Goal: Task Accomplishment & Management: Use online tool/utility

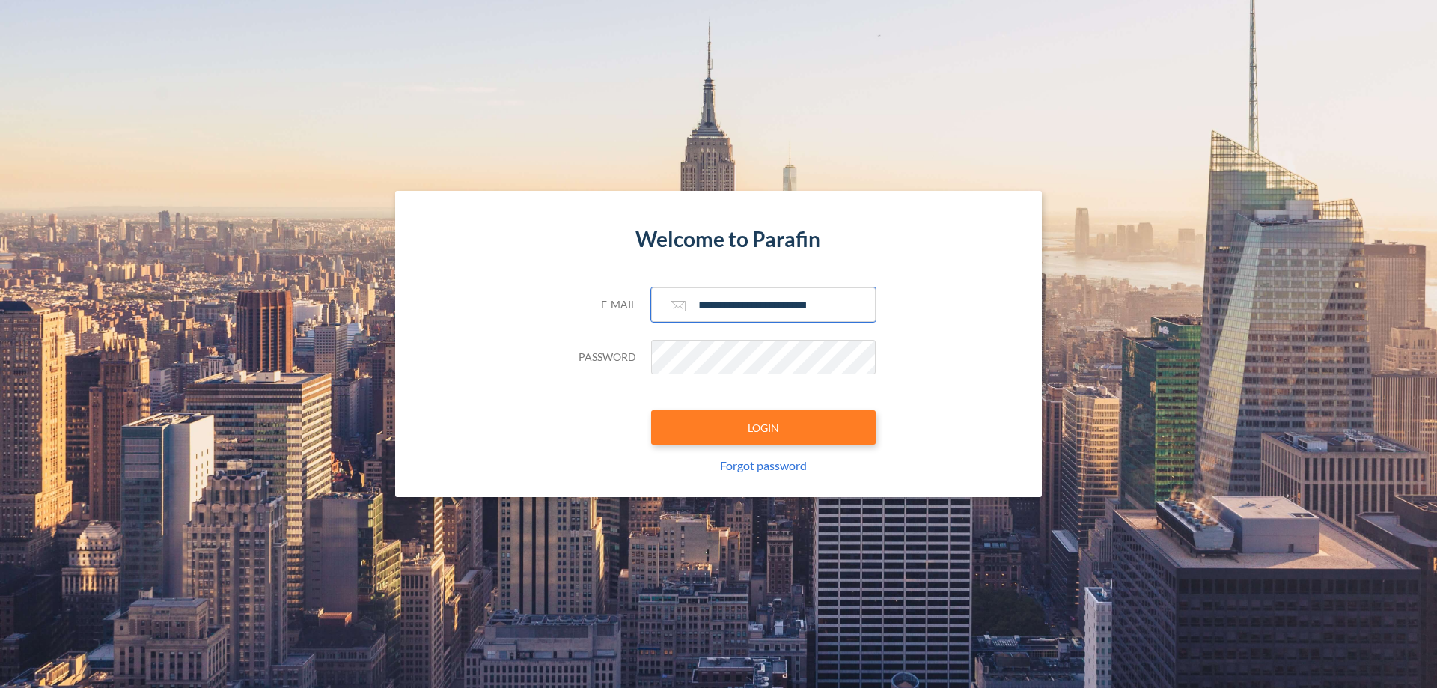
type input "**********"
click at [763, 427] on button "LOGIN" at bounding box center [763, 427] width 225 height 34
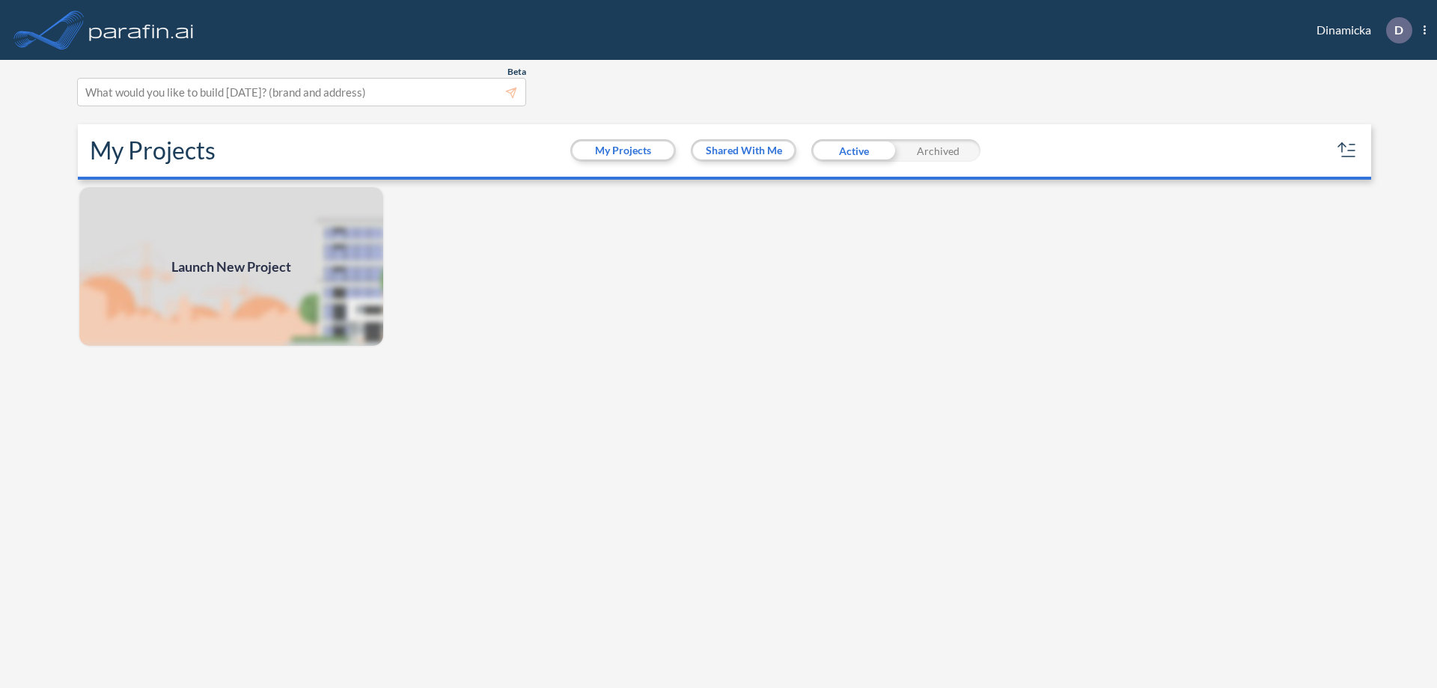
scroll to position [4, 0]
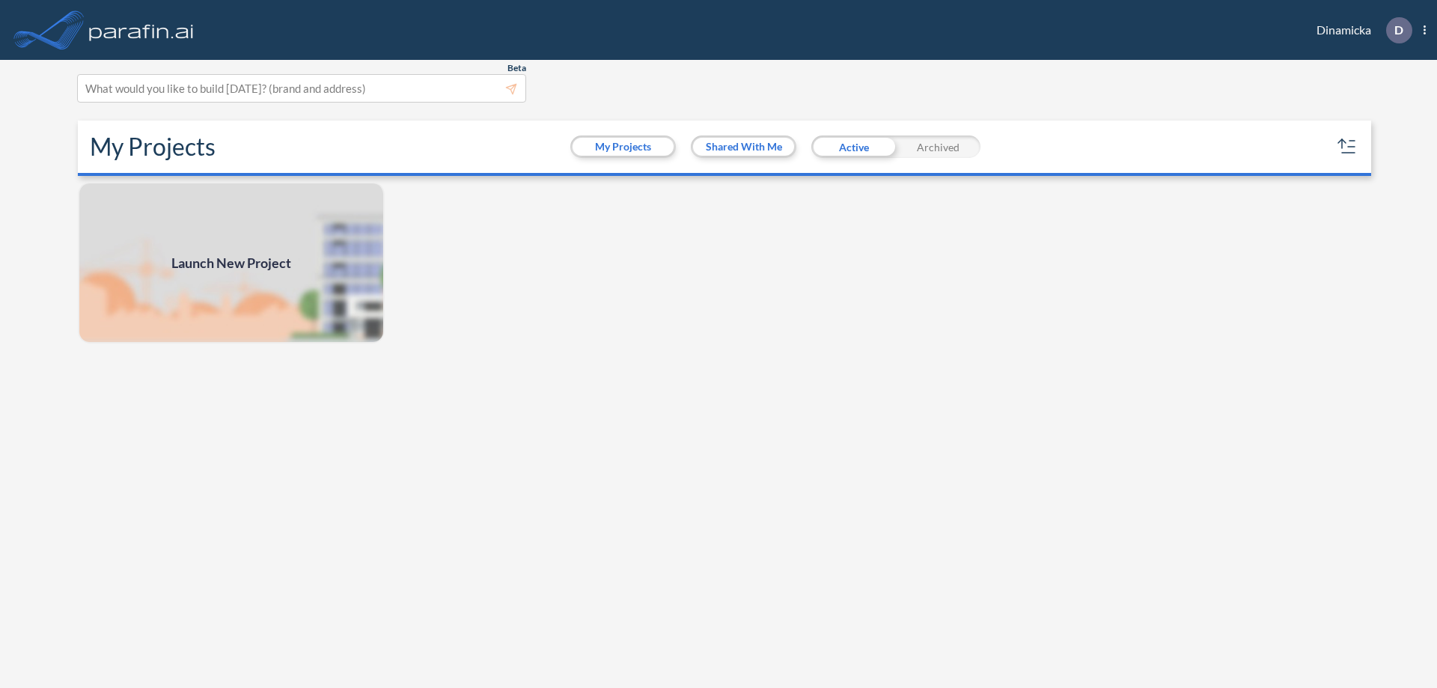
click at [231, 263] on span "Launch New Project" at bounding box center [231, 263] width 120 height 20
